Goal: Information Seeking & Learning: Learn about a topic

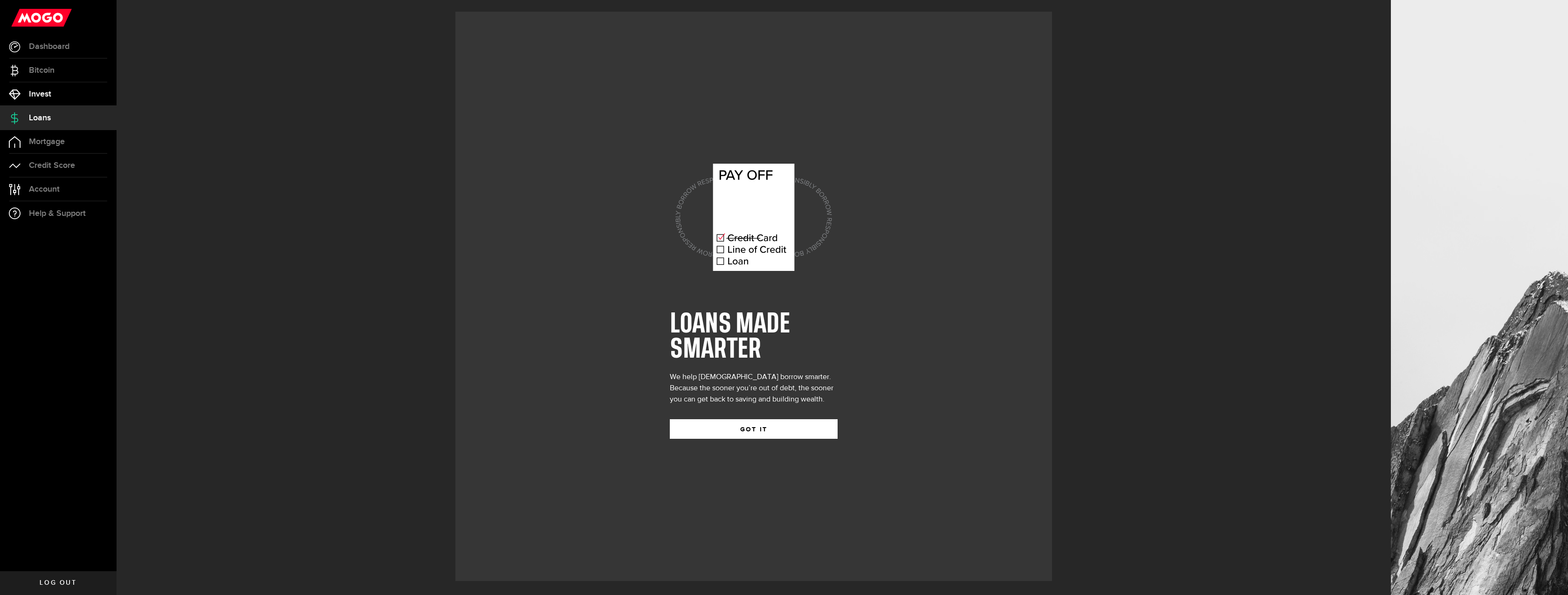
click at [26, 88] on link "Invest" at bounding box center [58, 94] width 116 height 23
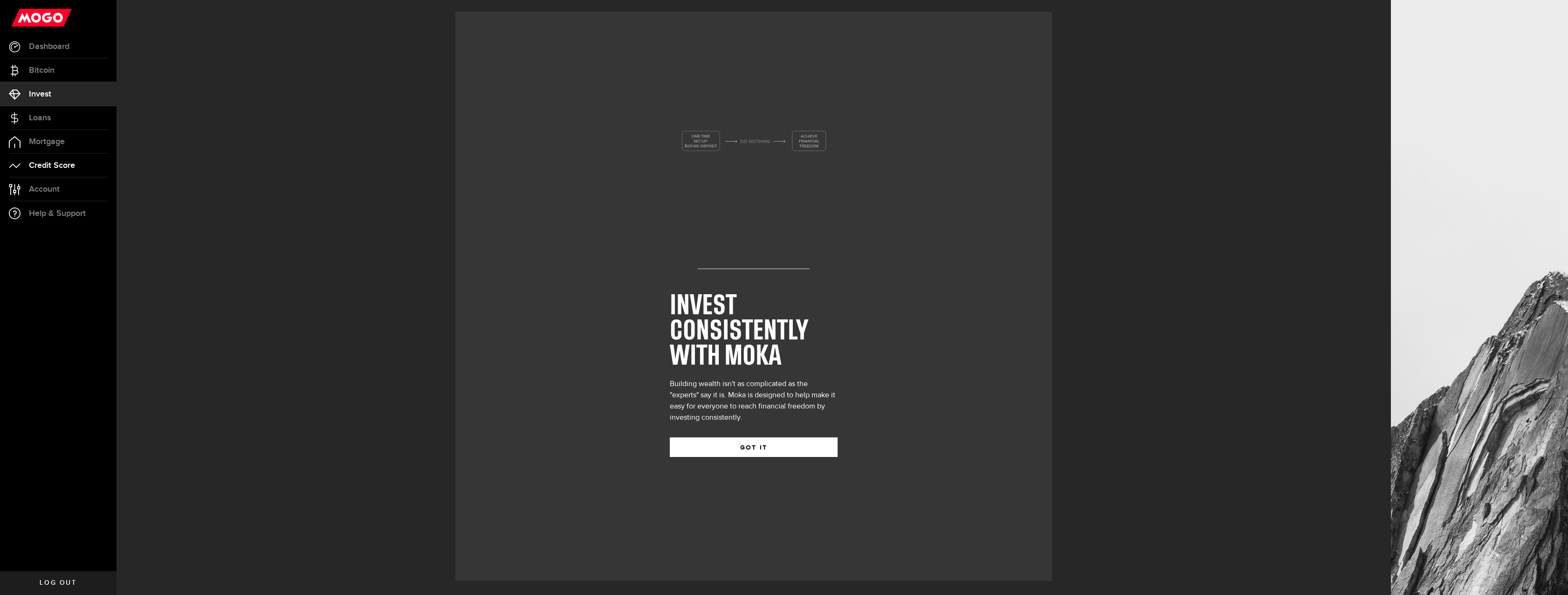
click at [41, 164] on span "Credit Score" at bounding box center [52, 166] width 46 height 9
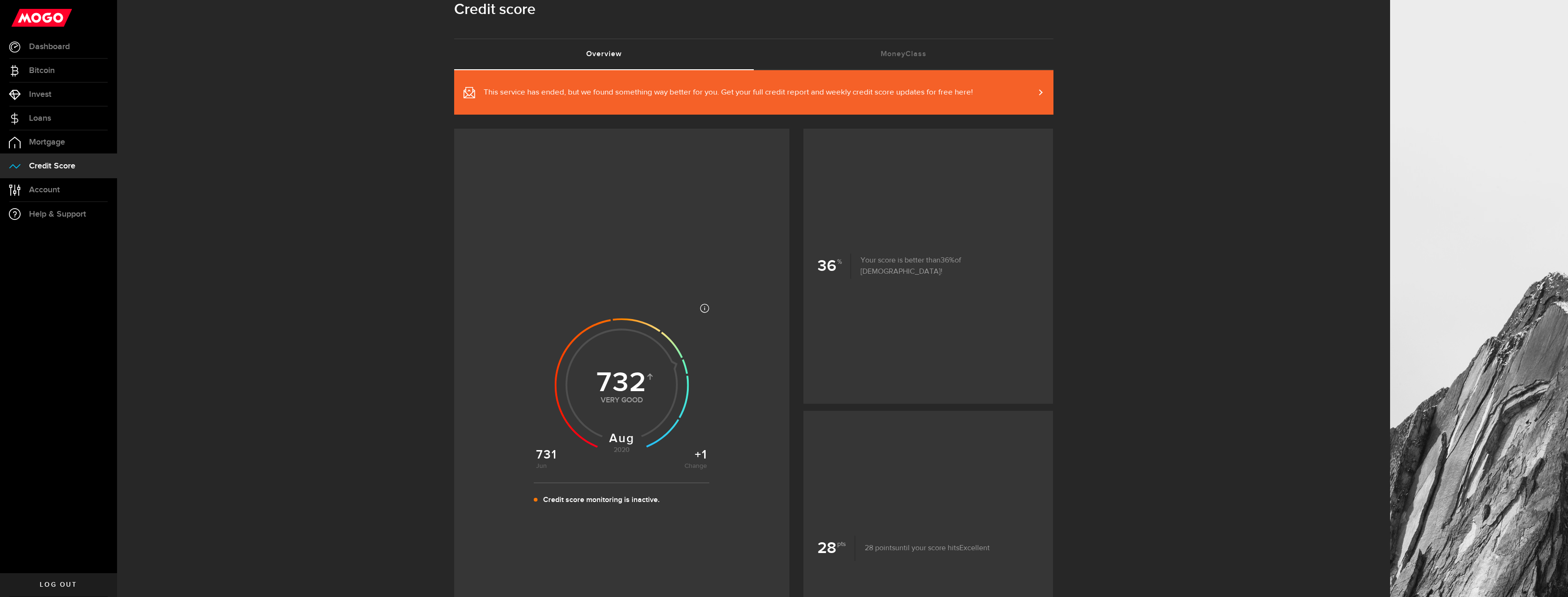
scroll to position [159, 0]
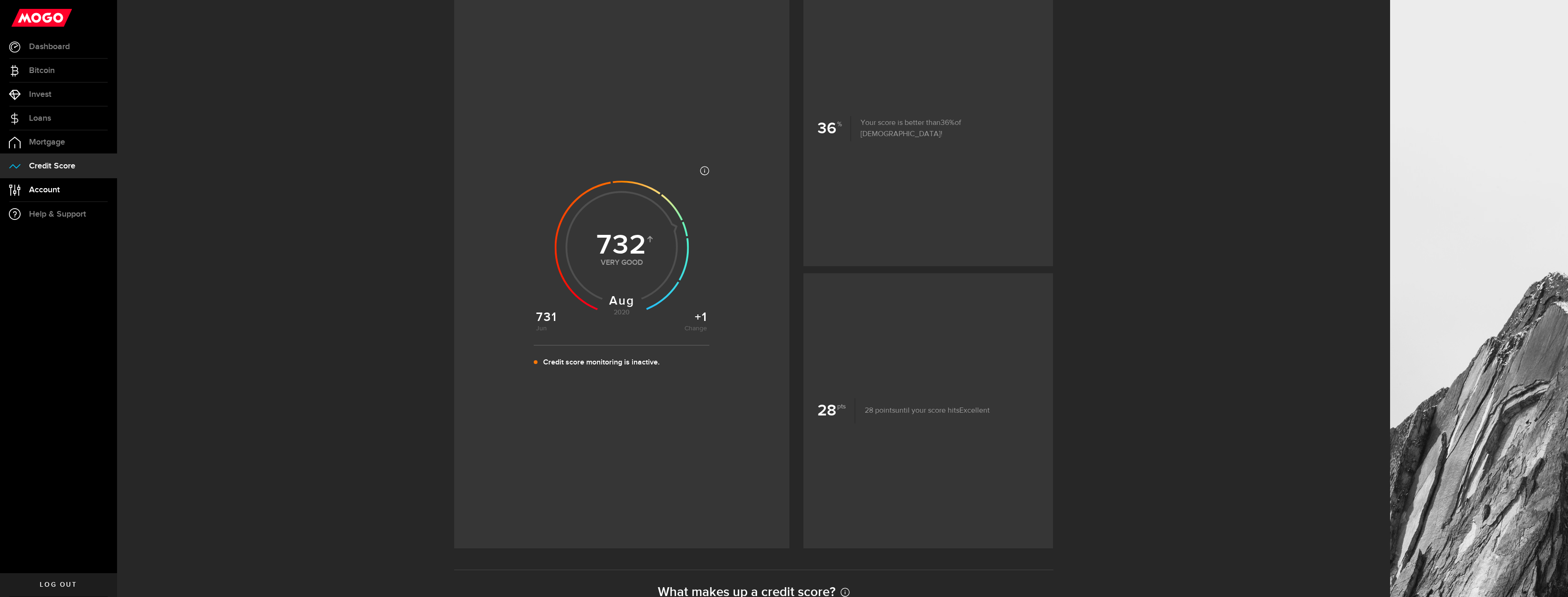
click at [62, 194] on link "Account Compte" at bounding box center [58, 190] width 117 height 23
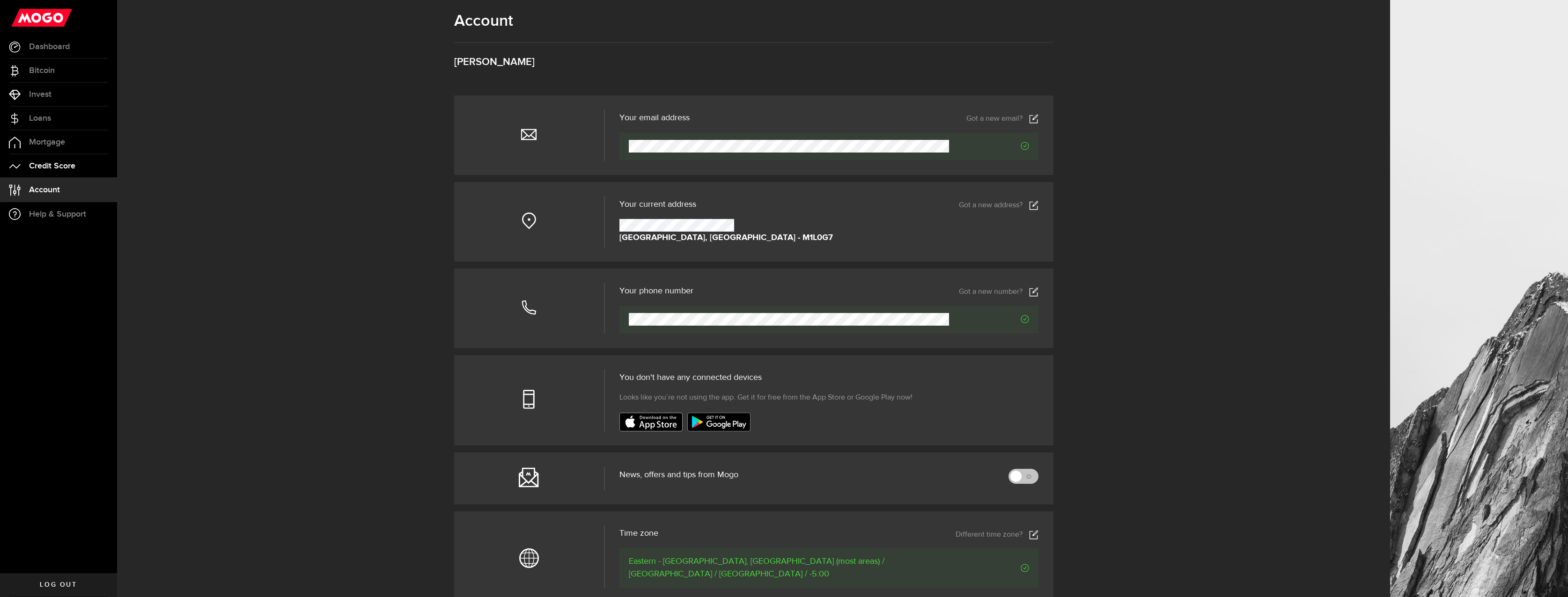
click at [53, 172] on link "Credit Score" at bounding box center [58, 166] width 117 height 23
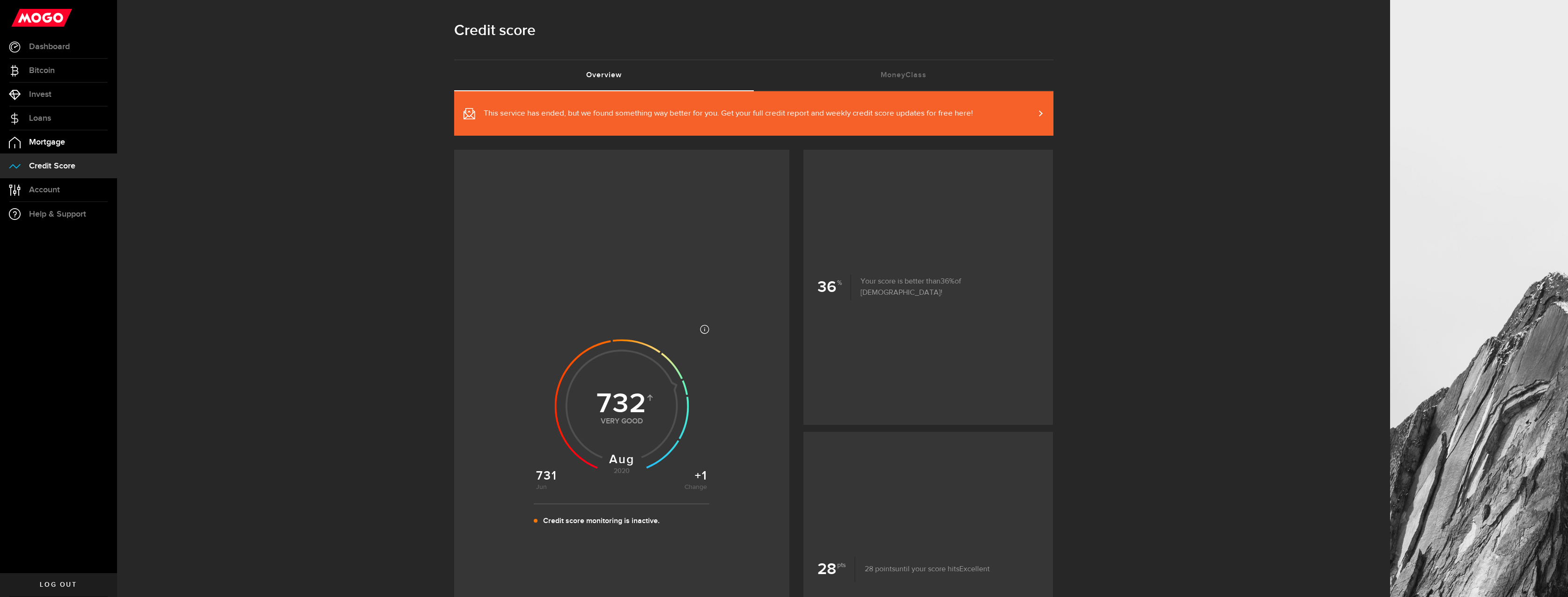
drag, startPoint x: 61, startPoint y: 144, endPoint x: 67, endPoint y: 142, distance: 6.3
click at [61, 144] on span "Mortgage" at bounding box center [46, 142] width 36 height 9
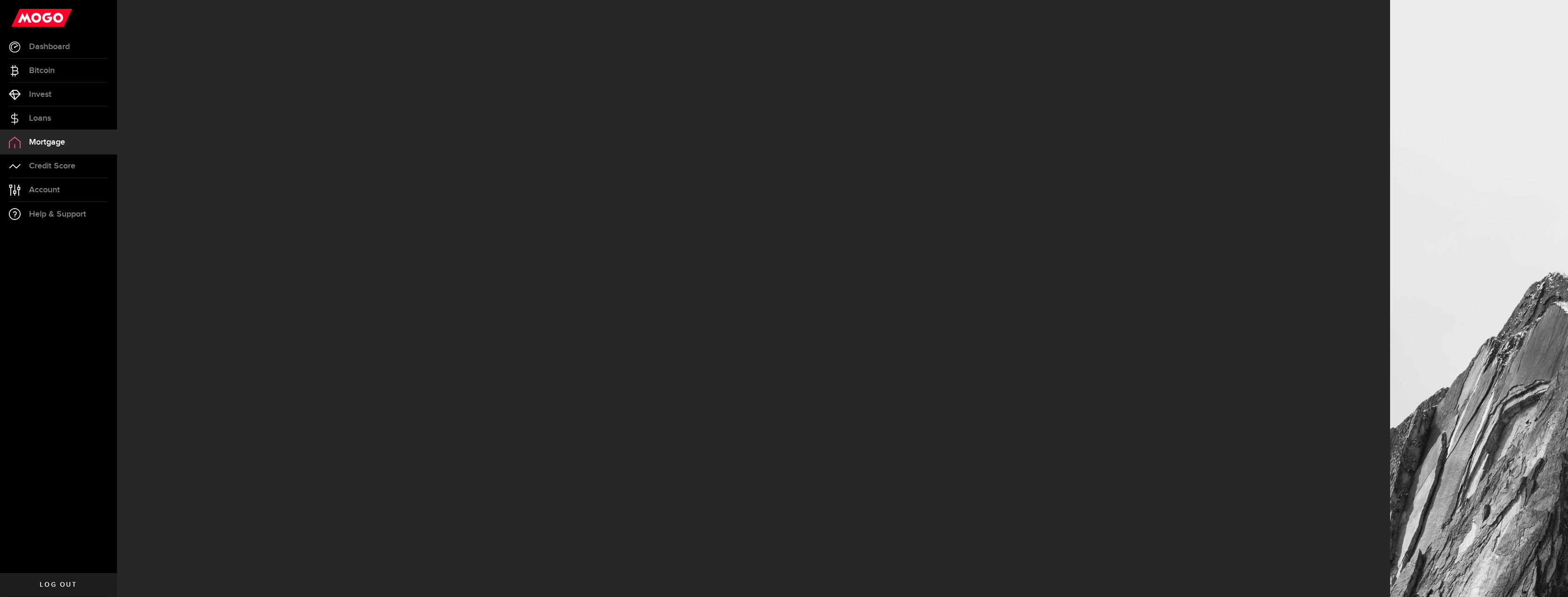
select select "3knYdhfXw4iYoq2m0WGQES"
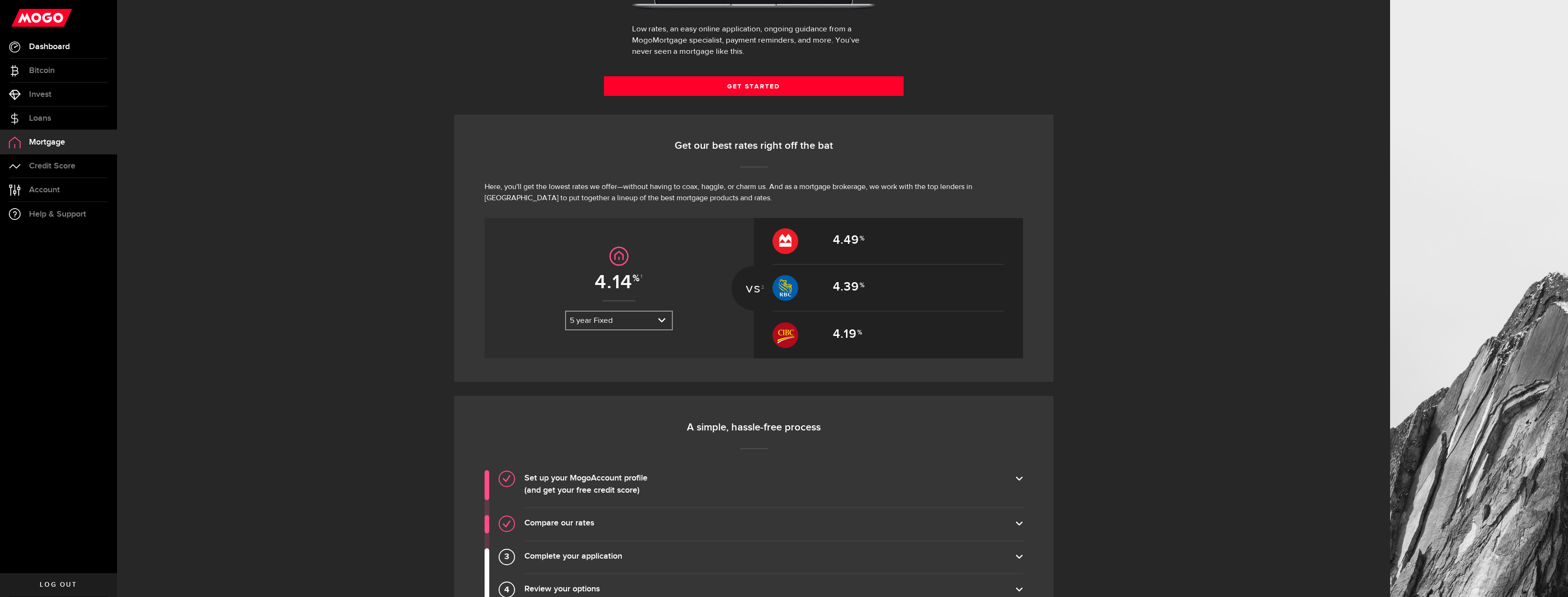
scroll to position [40, 0]
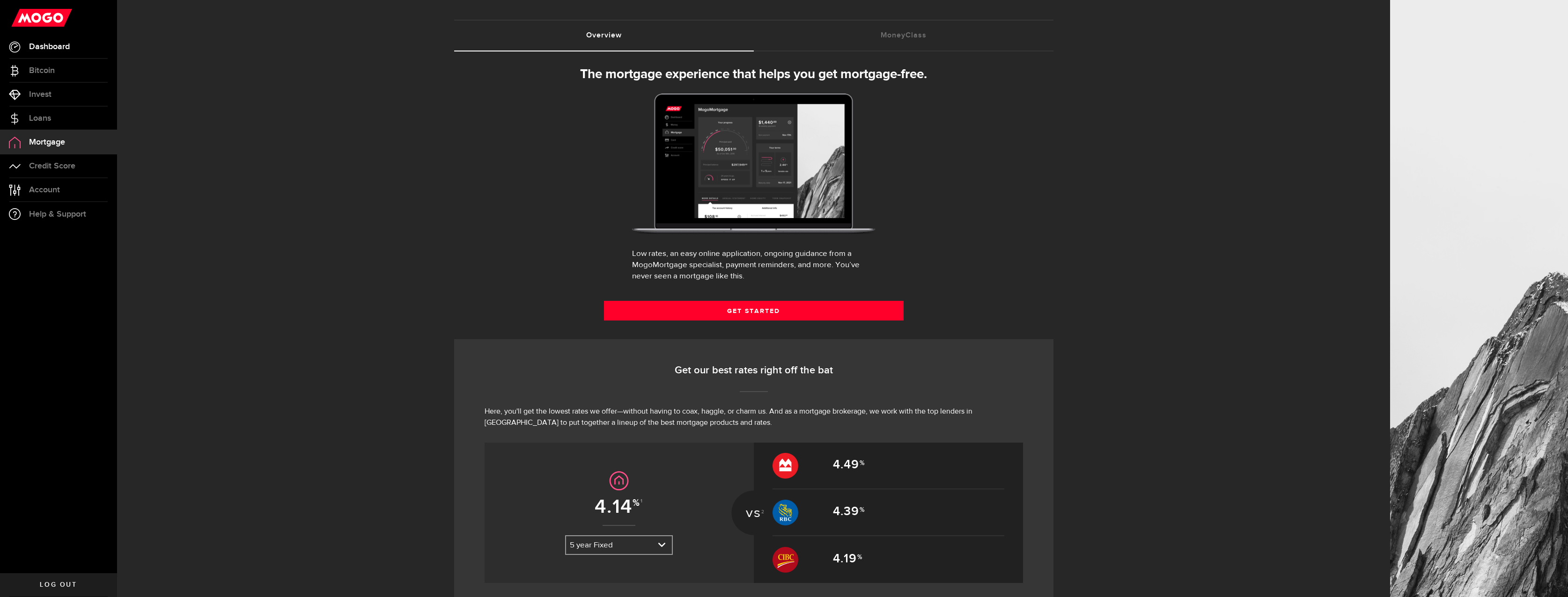
click at [40, 44] on span "Dashboard" at bounding box center [49, 47] width 41 height 9
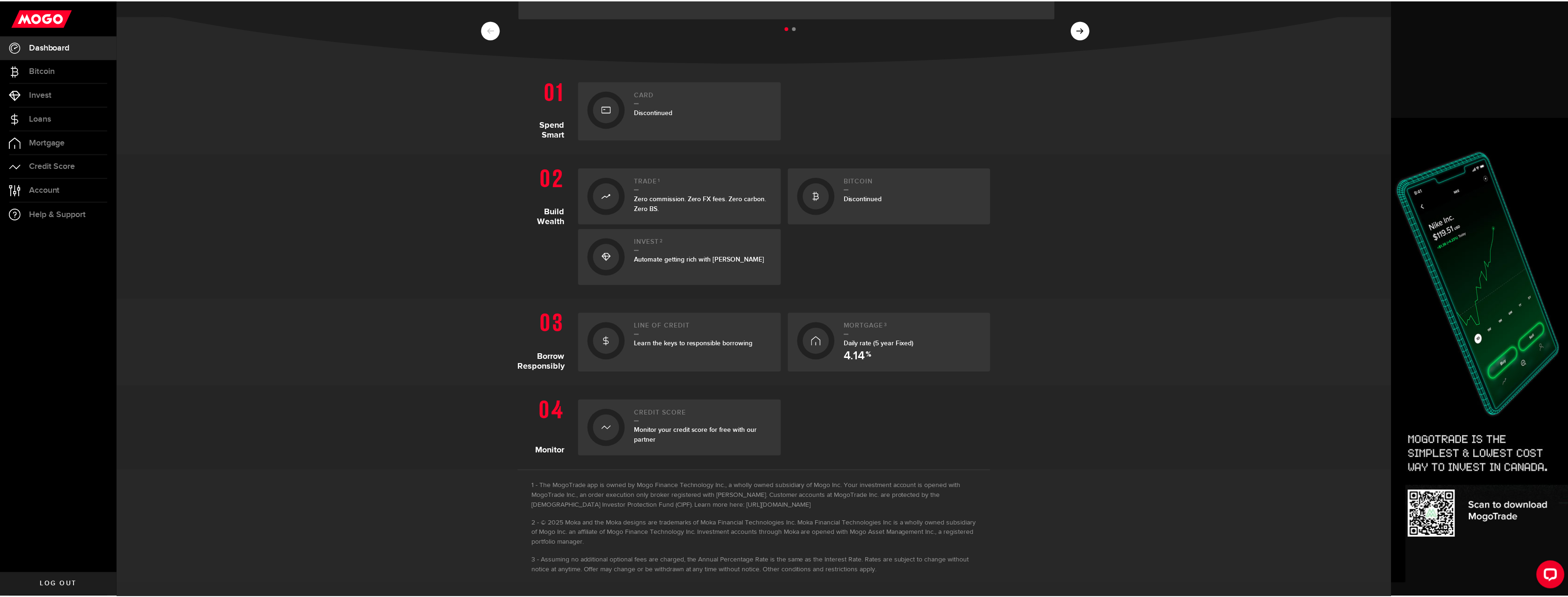
scroll to position [148, 0]
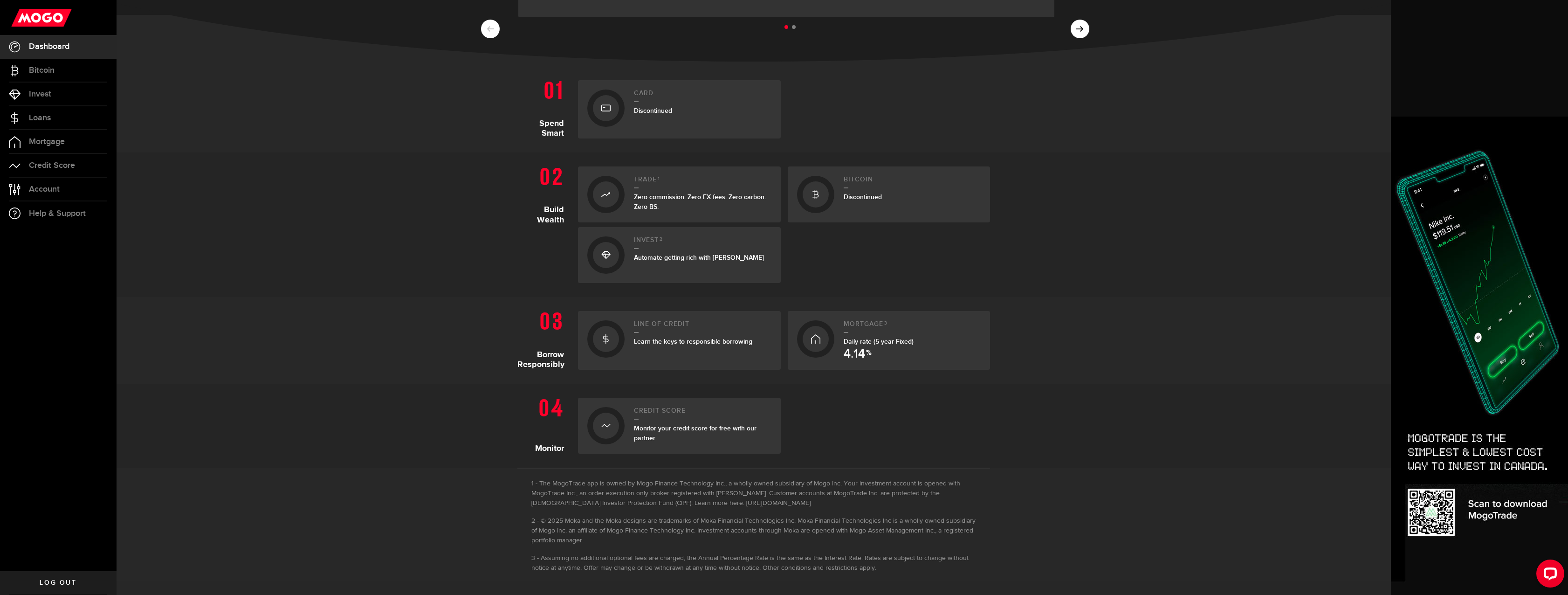
click at [634, 442] on div "Monitor your credit score for free with our partner" at bounding box center [702, 433] width 138 height 19
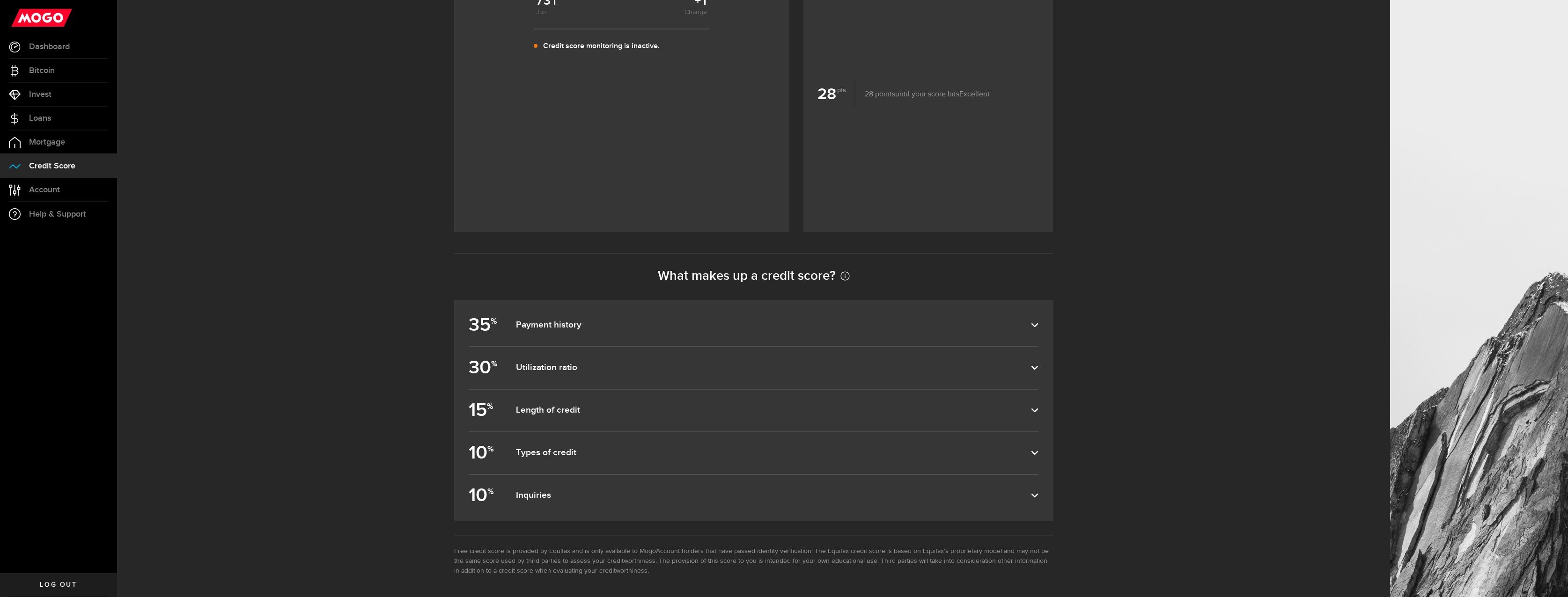
scroll to position [478, 0]
click at [535, 463] on label "10 % Types of credit" at bounding box center [753, 452] width 569 height 42
click at [0, 0] on input "10 % Types of credit" at bounding box center [0, 0] width 0 height 0
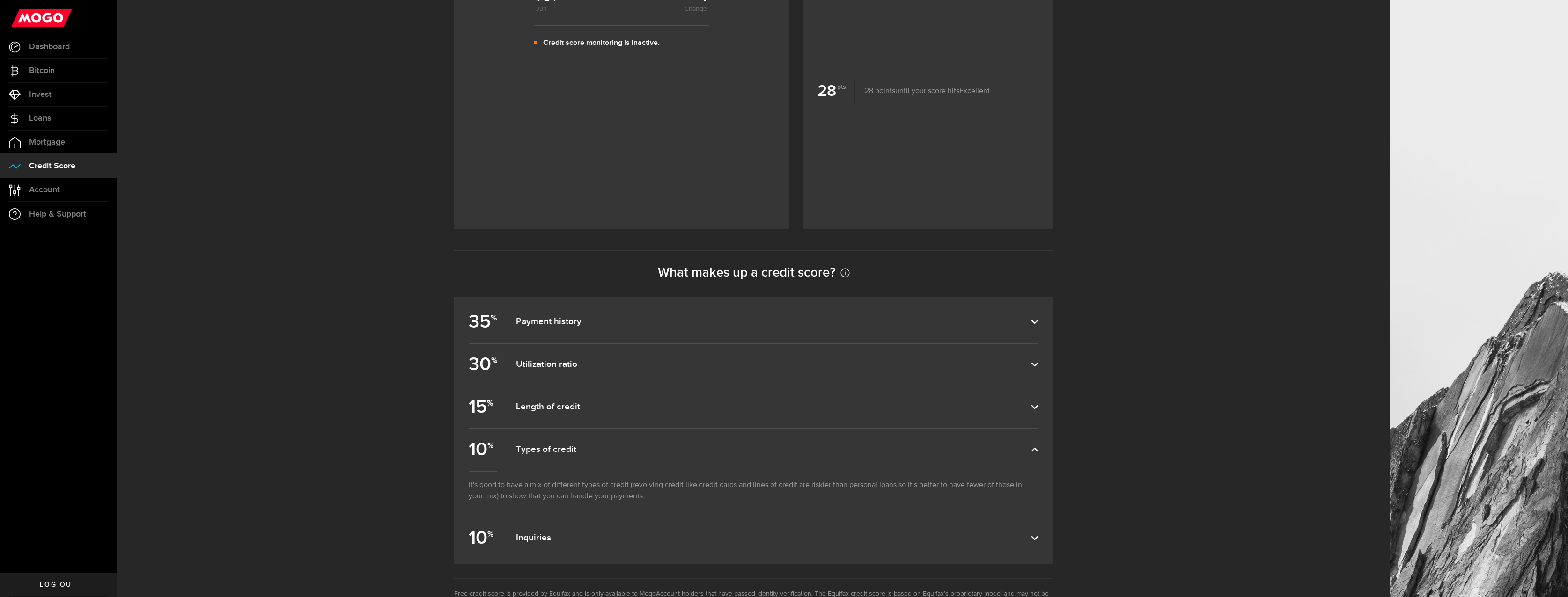
click at [539, 543] on dfn "Inquiries" at bounding box center [773, 538] width 515 height 11
click at [0, 0] on input "10 % Inquiries" at bounding box center [0, 0] width 0 height 0
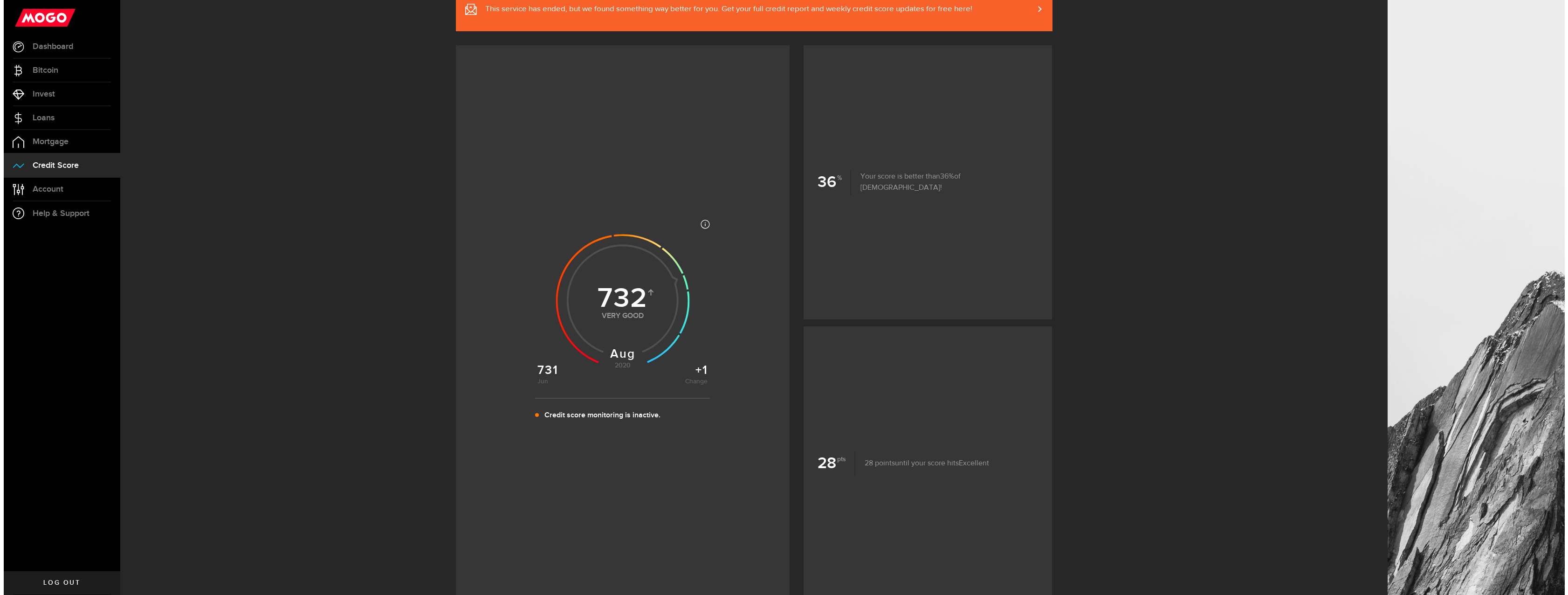
scroll to position [0, 0]
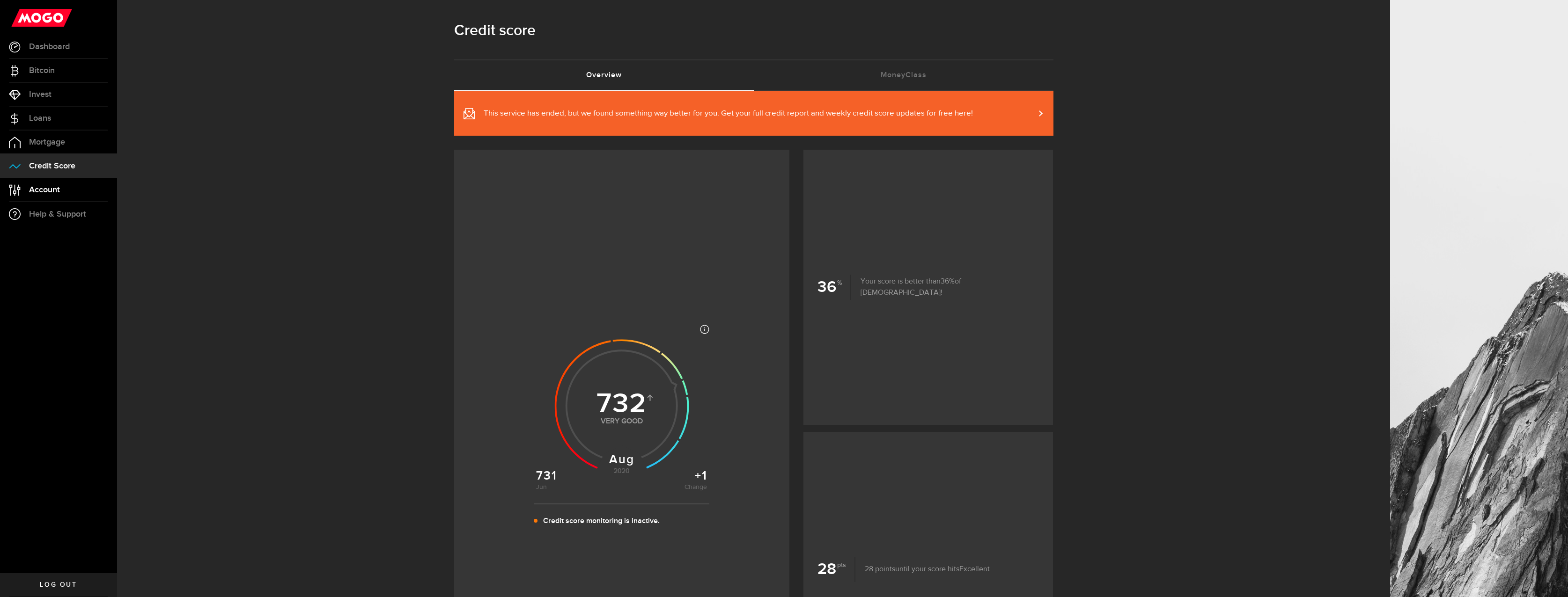
click at [41, 189] on span "Account" at bounding box center [44, 190] width 31 height 9
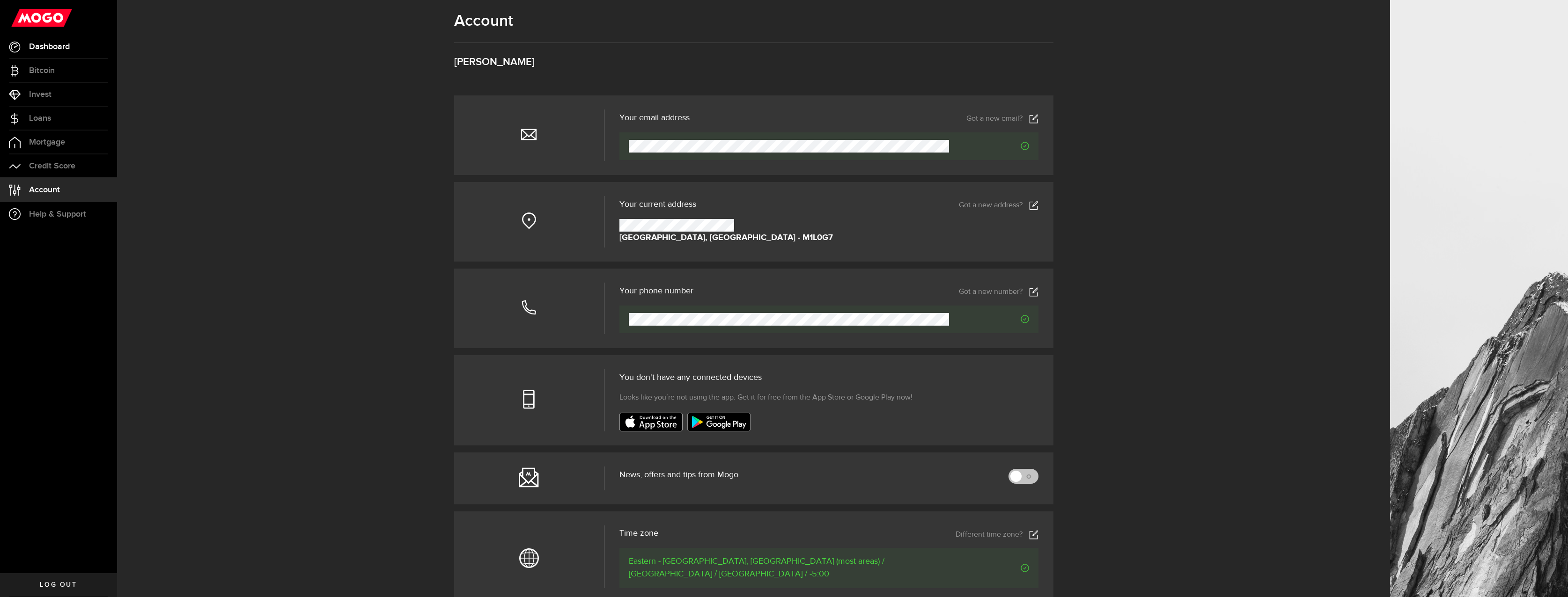
click at [69, 37] on link "Dashboard" at bounding box center [58, 46] width 117 height 23
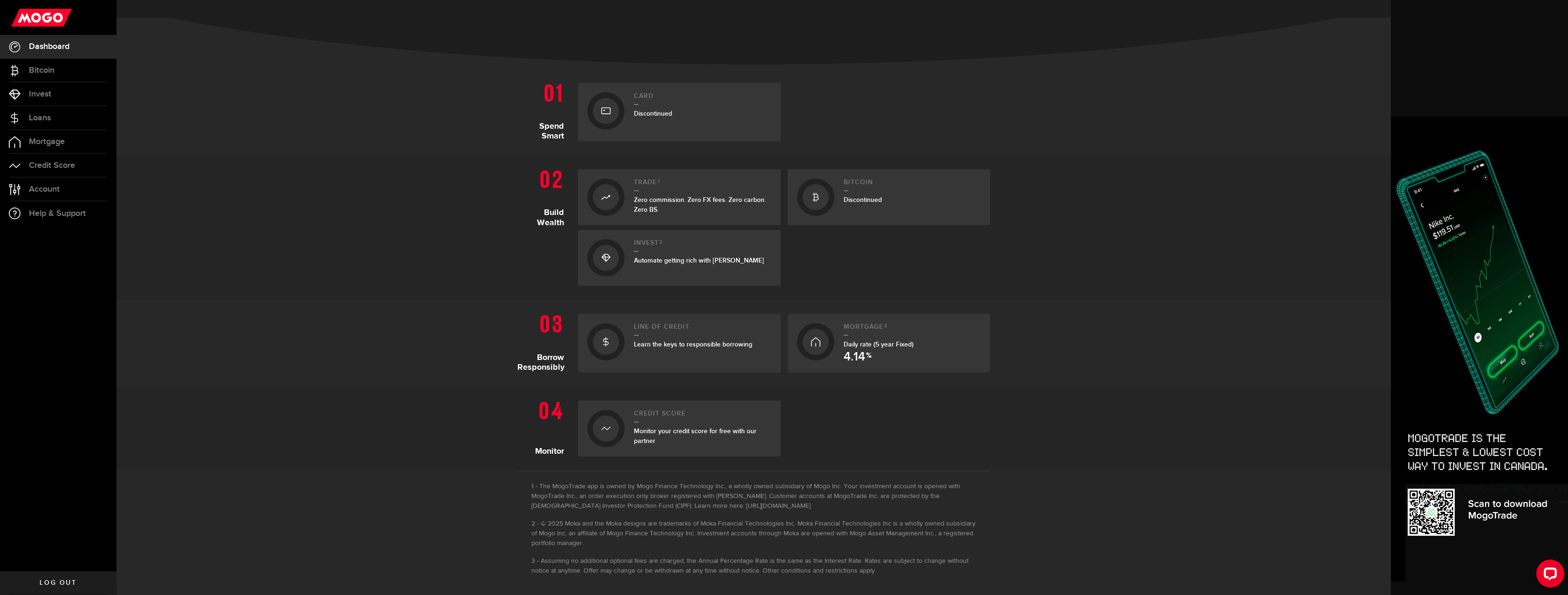
scroll to position [147, 0]
